Goal: Information Seeking & Learning: Check status

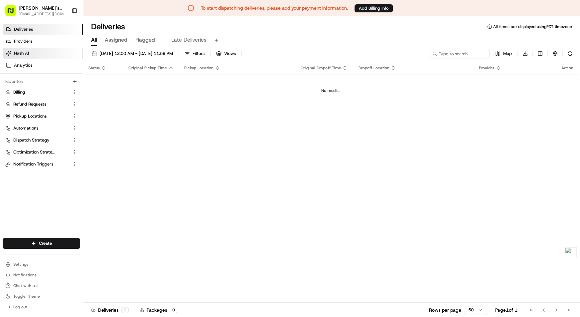
click at [38, 51] on link "Nash AI" at bounding box center [43, 53] width 80 height 11
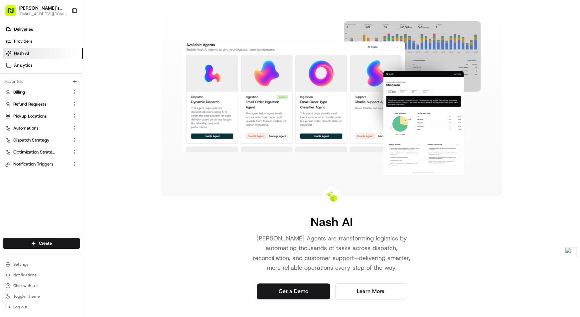
click at [31, 202] on div "Deliveries Providers [PERSON_NAME] Analytics Favorites Billing Refund Requests …" at bounding box center [41, 131] width 83 height 220
click at [38, 25] on link "Deliveries" at bounding box center [43, 29] width 80 height 11
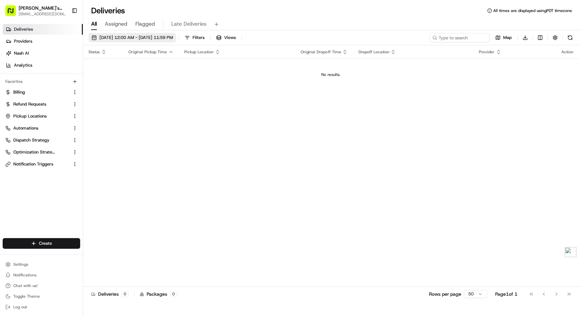
click at [130, 37] on span "[DATE] 12:00 AM - [DATE] 11:59 PM" at bounding box center [135, 38] width 73 height 6
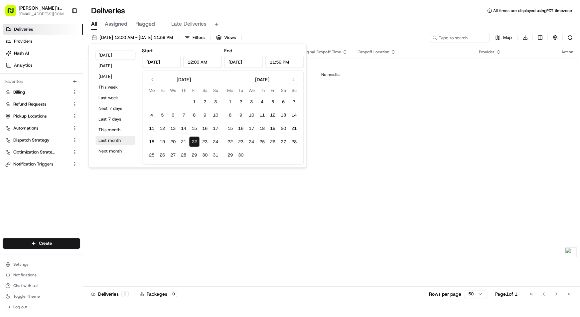
click at [115, 139] on button "Last month" at bounding box center [115, 140] width 40 height 9
type input "[DATE]"
click at [158, 63] on input "[DATE]" at bounding box center [161, 62] width 39 height 12
click at [169, 62] on input "[DATE]" at bounding box center [161, 62] width 39 height 12
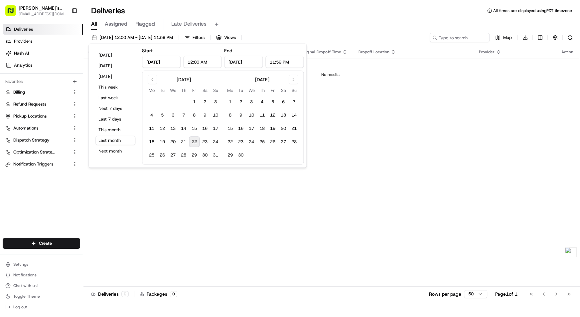
type input "[DATE]"
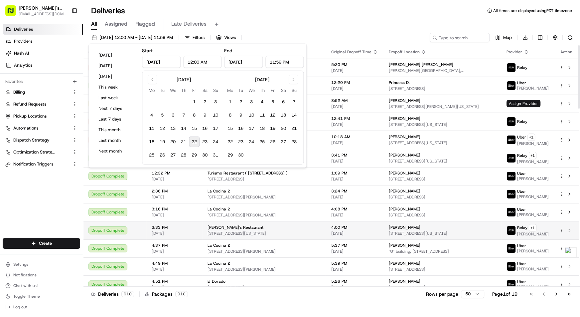
click at [245, 226] on div "[PERSON_NAME]'s Restaurant" at bounding box center [263, 226] width 113 height 5
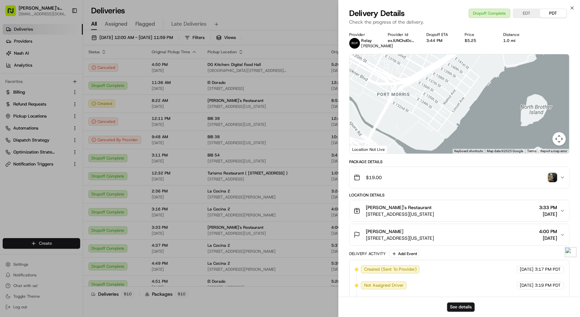
drag, startPoint x: 429, startPoint y: 125, endPoint x: 248, endPoint y: 99, distance: 182.7
click at [240, 99] on body "To start dispatching deliveries, please add your payment information. Add Billi…" at bounding box center [290, 142] width 580 height 317
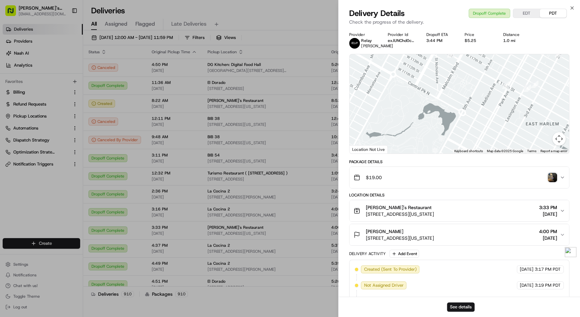
click at [416, 173] on button "$19.00" at bounding box center [458, 177] width 219 height 21
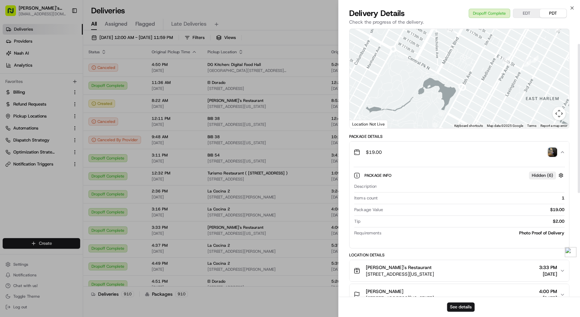
scroll to position [31, 0]
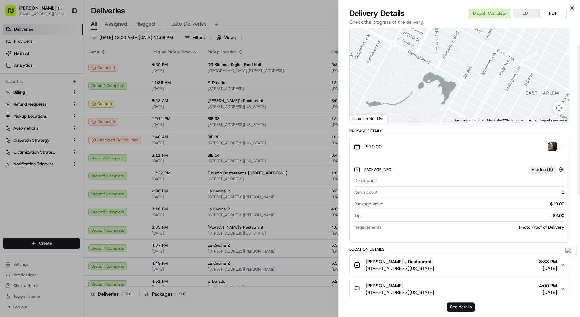
click at [466, 311] on button "See details" at bounding box center [461, 306] width 28 height 9
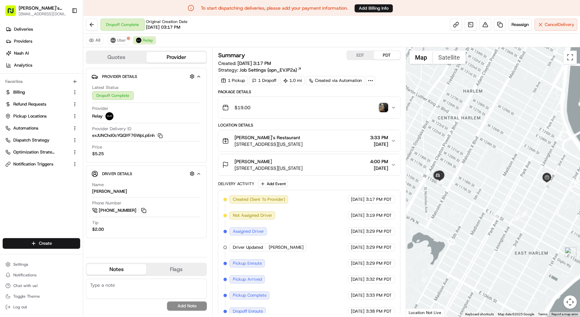
scroll to position [0, 0]
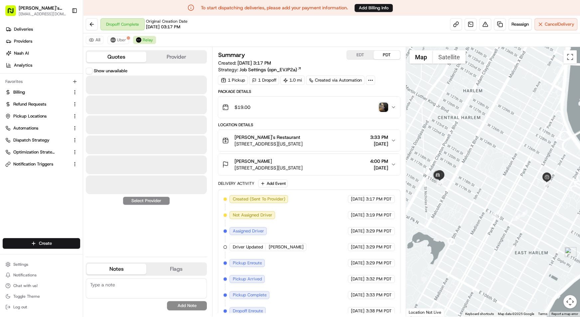
click at [116, 56] on button "Quotes" at bounding box center [116, 57] width 60 height 11
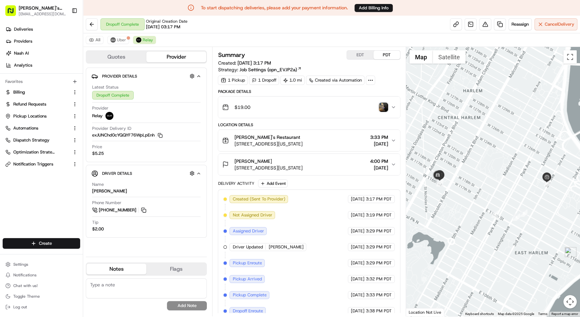
click at [187, 54] on button "Provider" at bounding box center [176, 57] width 60 height 11
click at [484, 26] on button at bounding box center [485, 24] width 12 height 12
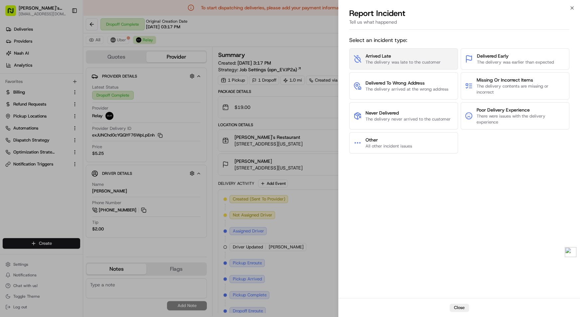
click at [430, 56] on span "Arrived Late" at bounding box center [402, 56] width 75 height 7
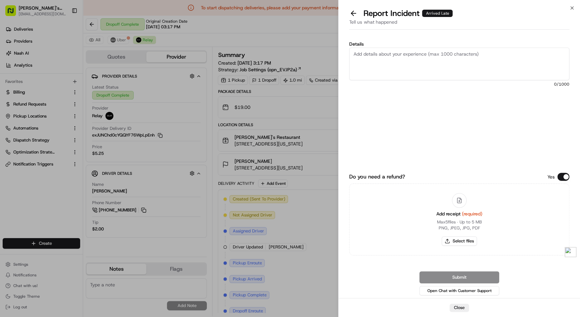
click at [420, 53] on textarea "Details" at bounding box center [459, 64] width 220 height 33
click at [354, 11] on button at bounding box center [353, 13] width 14 height 9
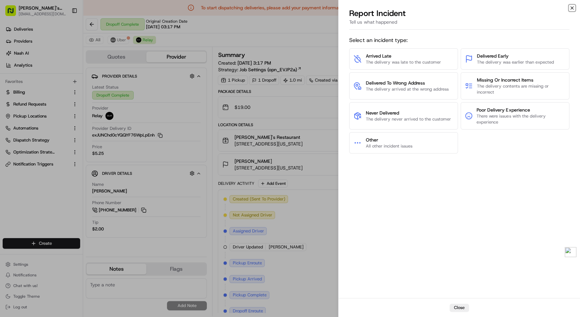
click at [571, 8] on icon "button" at bounding box center [571, 7] width 5 height 5
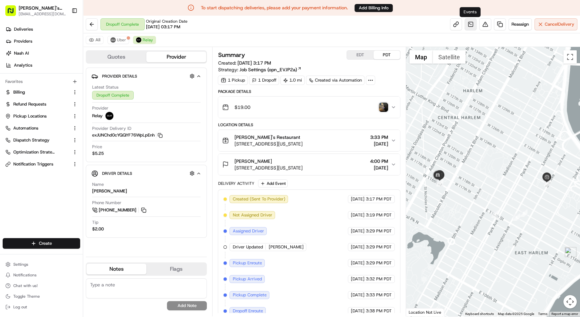
click at [469, 24] on link at bounding box center [471, 24] width 12 height 12
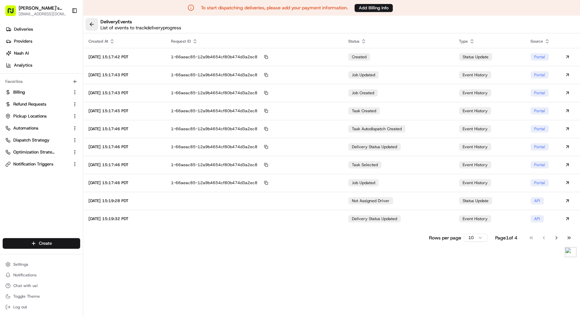
click at [90, 23] on button at bounding box center [92, 24] width 12 height 12
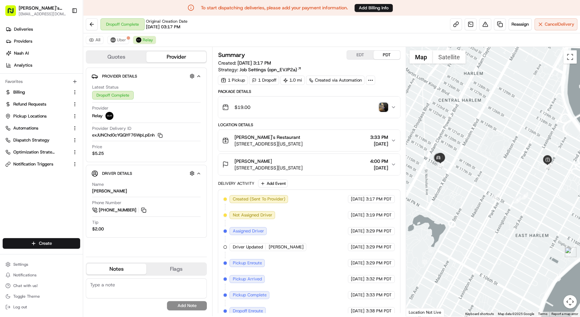
click at [315, 111] on div "$19.00" at bounding box center [306, 106] width 169 height 13
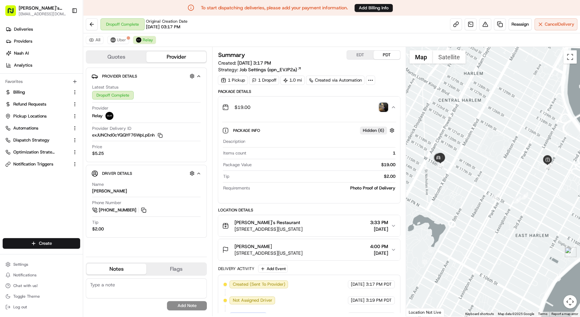
click at [314, 106] on div "$19.00" at bounding box center [306, 106] width 169 height 13
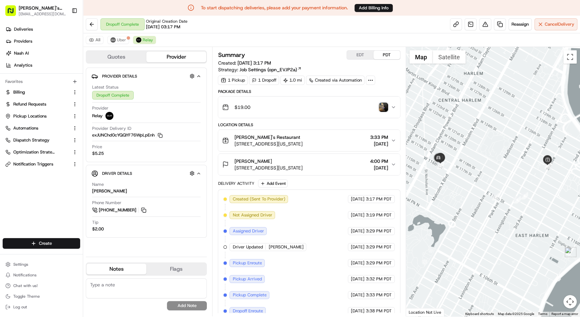
click at [314, 106] on div "$19.00" at bounding box center [306, 106] width 169 height 13
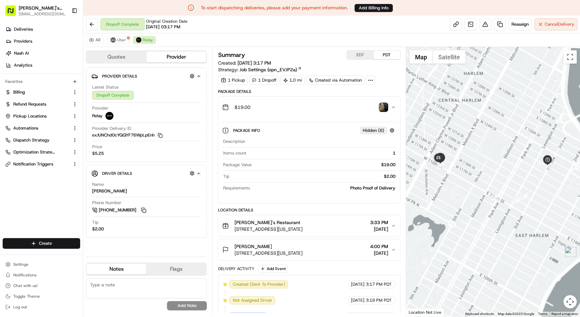
click at [314, 106] on div "$19.00" at bounding box center [306, 106] width 169 height 13
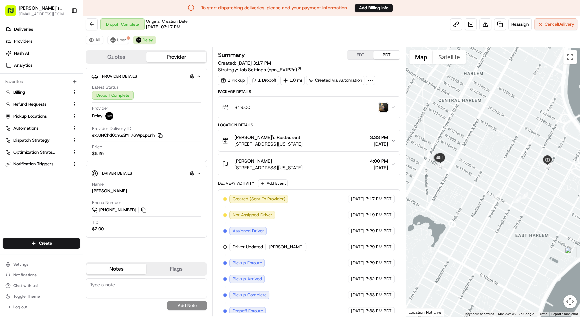
click at [383, 103] on img "button" at bounding box center [383, 106] width 9 height 9
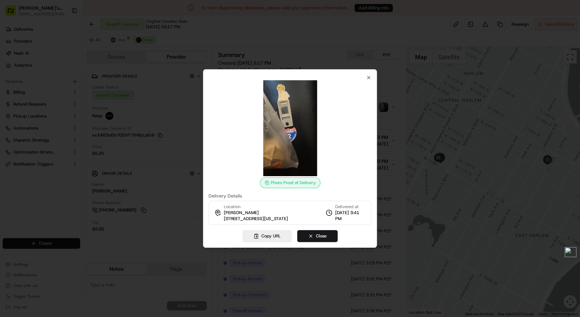
click at [408, 120] on div at bounding box center [290, 158] width 580 height 317
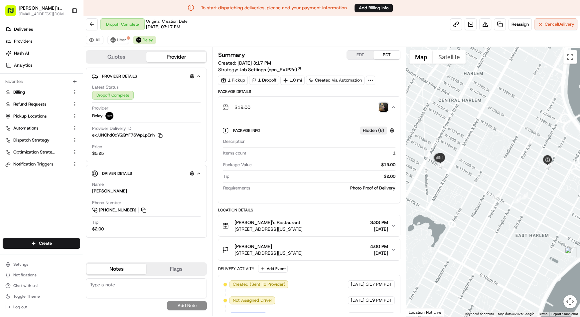
click at [392, 110] on button "$19.00" at bounding box center [309, 106] width 182 height 21
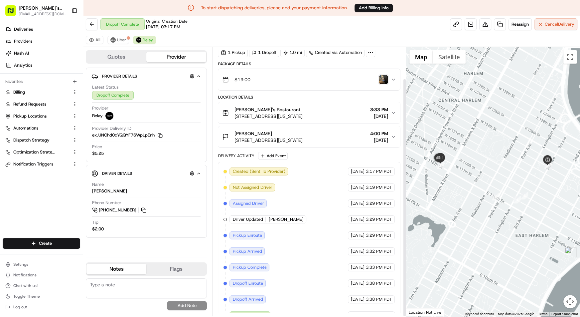
scroll to position [35, 0]
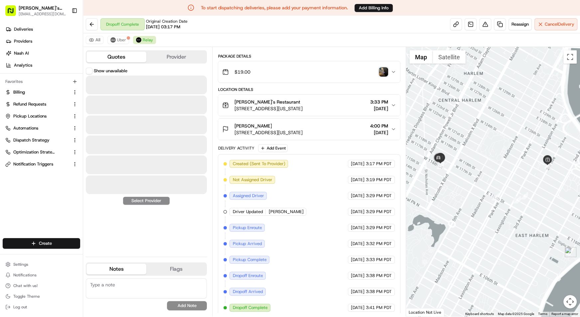
click at [129, 55] on button "Quotes" at bounding box center [116, 57] width 60 height 11
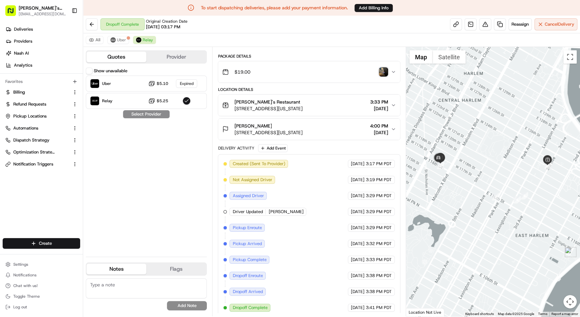
click at [129, 56] on button "Quotes" at bounding box center [116, 57] width 60 height 11
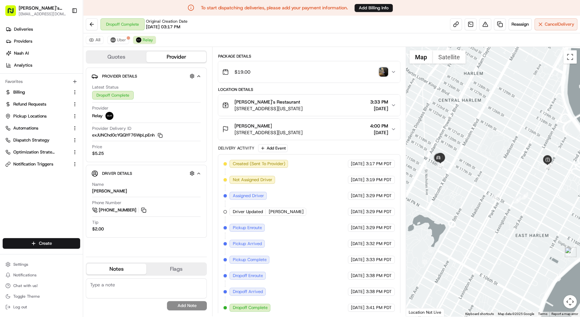
click at [161, 59] on button "Provider" at bounding box center [176, 57] width 60 height 11
click at [115, 68] on div "Provider Details Hidden ( 4 ) Latest Status Dropoff Complete Provider Relay Pro…" at bounding box center [146, 115] width 121 height 94
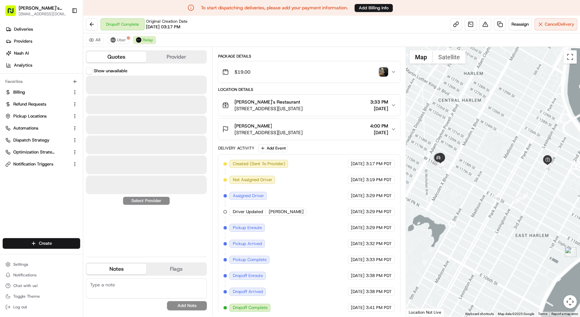
click at [108, 60] on button "Quotes" at bounding box center [116, 57] width 60 height 11
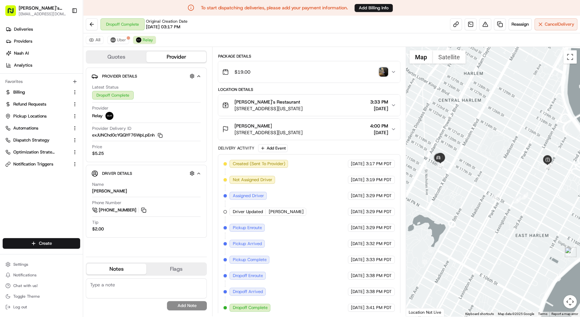
click at [192, 54] on button "Provider" at bounding box center [176, 57] width 60 height 11
click at [25, 264] on span "Settings" at bounding box center [20, 263] width 15 height 5
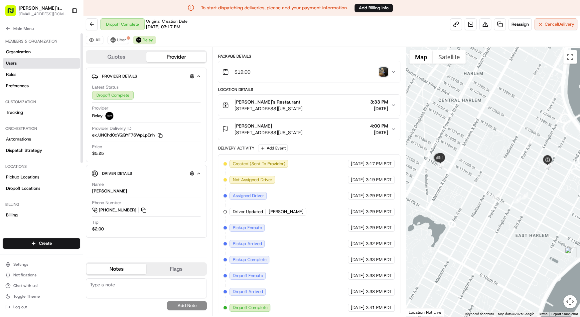
click at [44, 65] on link "Users" at bounding box center [41, 63] width 77 height 11
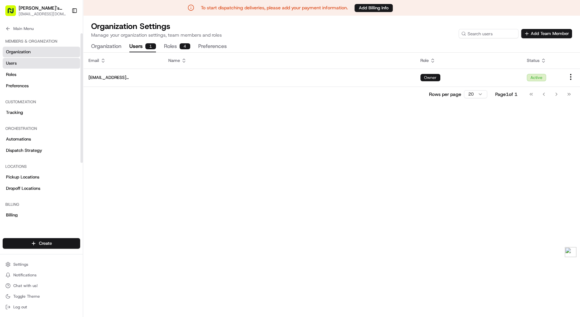
click at [34, 49] on link "Organization" at bounding box center [41, 52] width 77 height 11
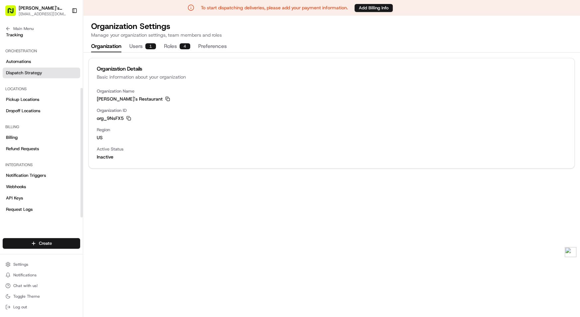
scroll to position [16, 0]
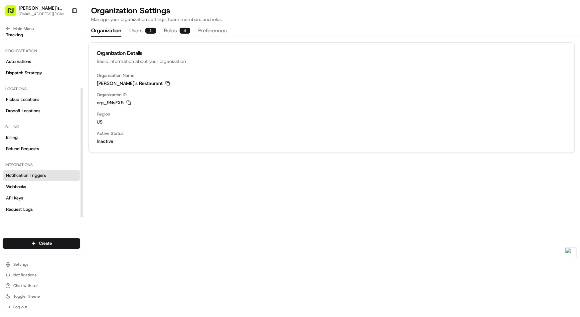
click at [30, 175] on span "Notification Triggers" at bounding box center [26, 175] width 40 height 6
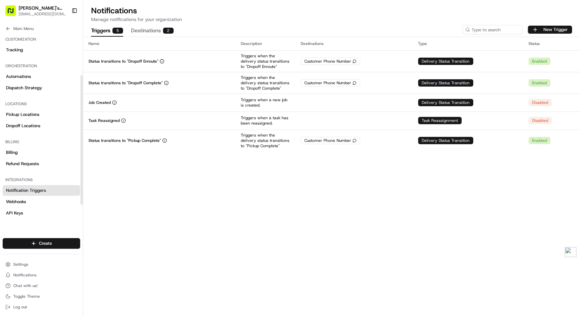
scroll to position [57, 0]
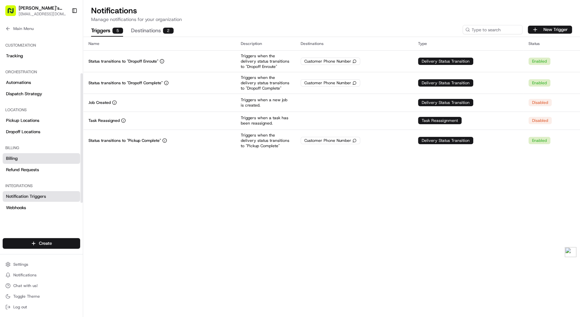
click at [20, 158] on link "Billing" at bounding box center [41, 158] width 77 height 11
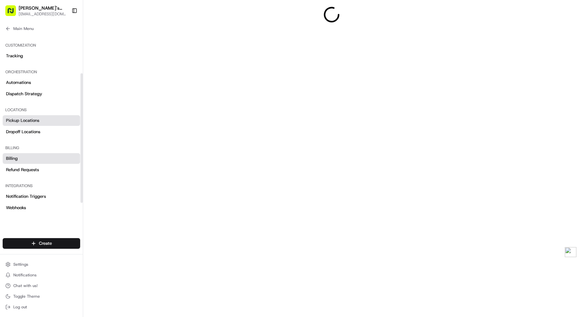
click at [42, 115] on link "Pickup Locations" at bounding box center [41, 120] width 77 height 11
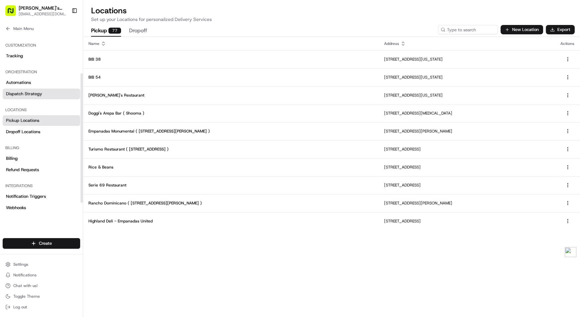
click at [42, 97] on link "Dispatch Strategy" at bounding box center [41, 93] width 77 height 11
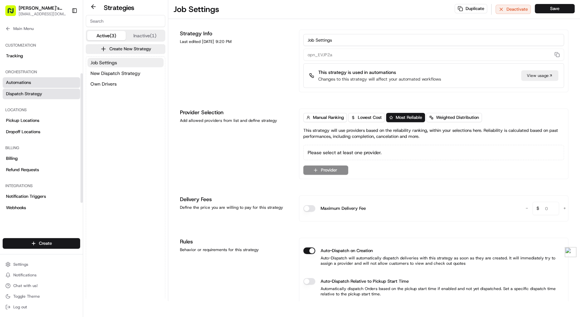
click at [38, 85] on link "Automations" at bounding box center [41, 82] width 77 height 11
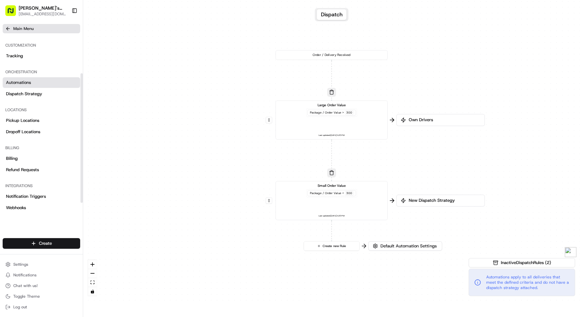
click at [17, 28] on span "Main Menu" at bounding box center [23, 28] width 20 height 5
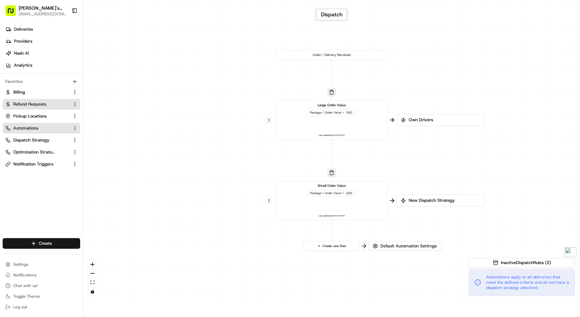
click at [21, 107] on button "Refund Requests" at bounding box center [41, 104] width 77 height 11
